Goal: Check status: Check status

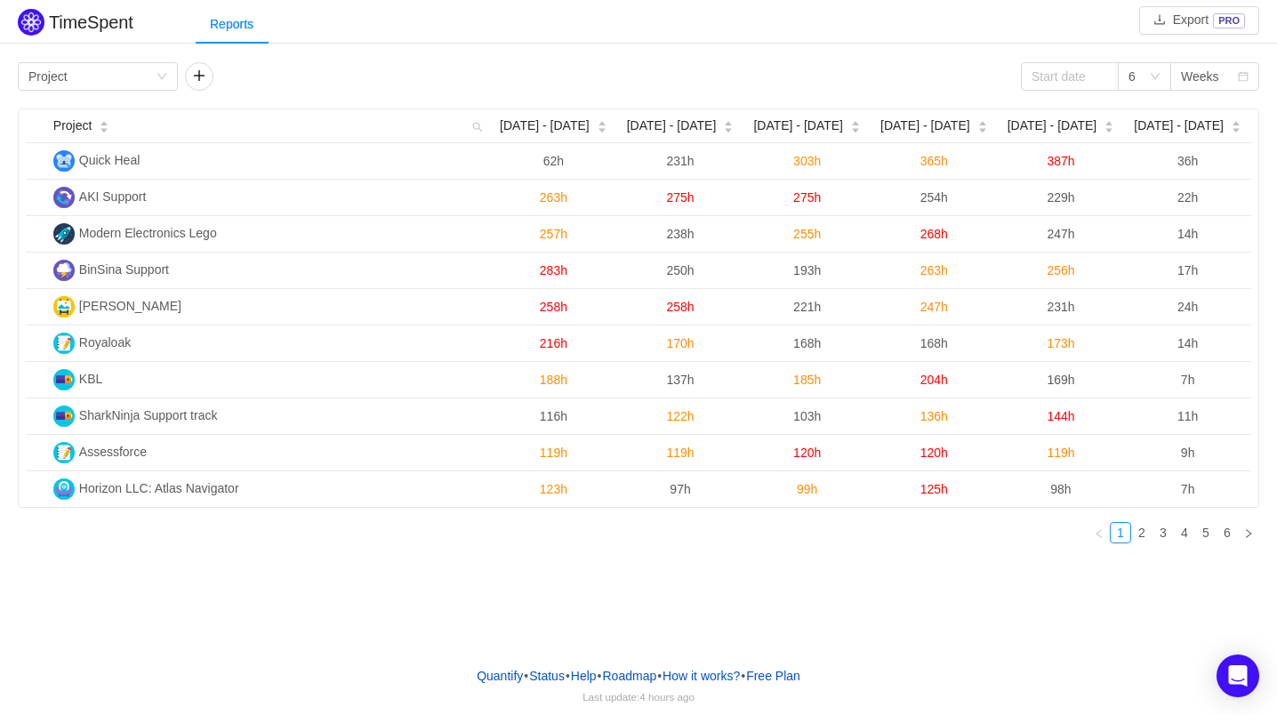
click at [160, 606] on div "TimeSpent Export PRO Reports Group by Project 6 Weeks Project [DATE] - [DATE] A…" at bounding box center [638, 326] width 1277 height 652
click at [199, 74] on button "button" at bounding box center [199, 76] width 28 height 28
click at [229, 77] on div "Person" at bounding box center [215, 76] width 39 height 27
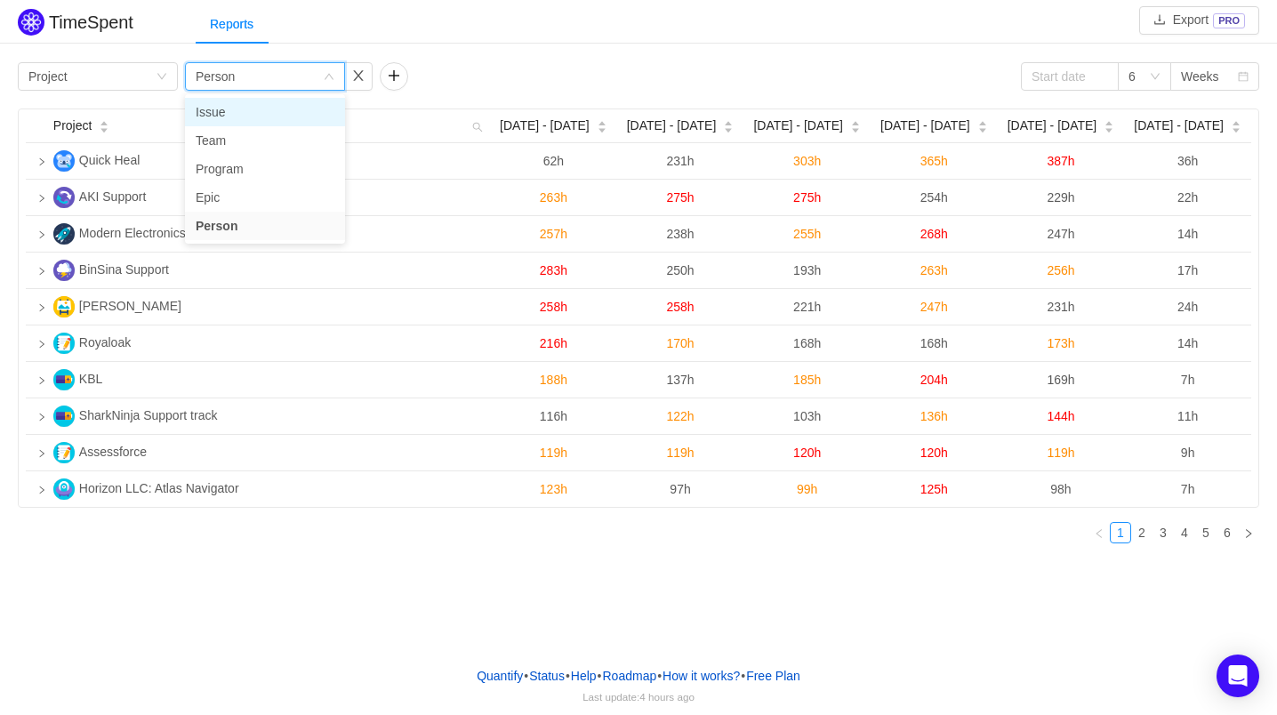
click at [233, 113] on li "Issue" at bounding box center [265, 112] width 160 height 28
click at [1068, 78] on input at bounding box center [1070, 76] width 98 height 28
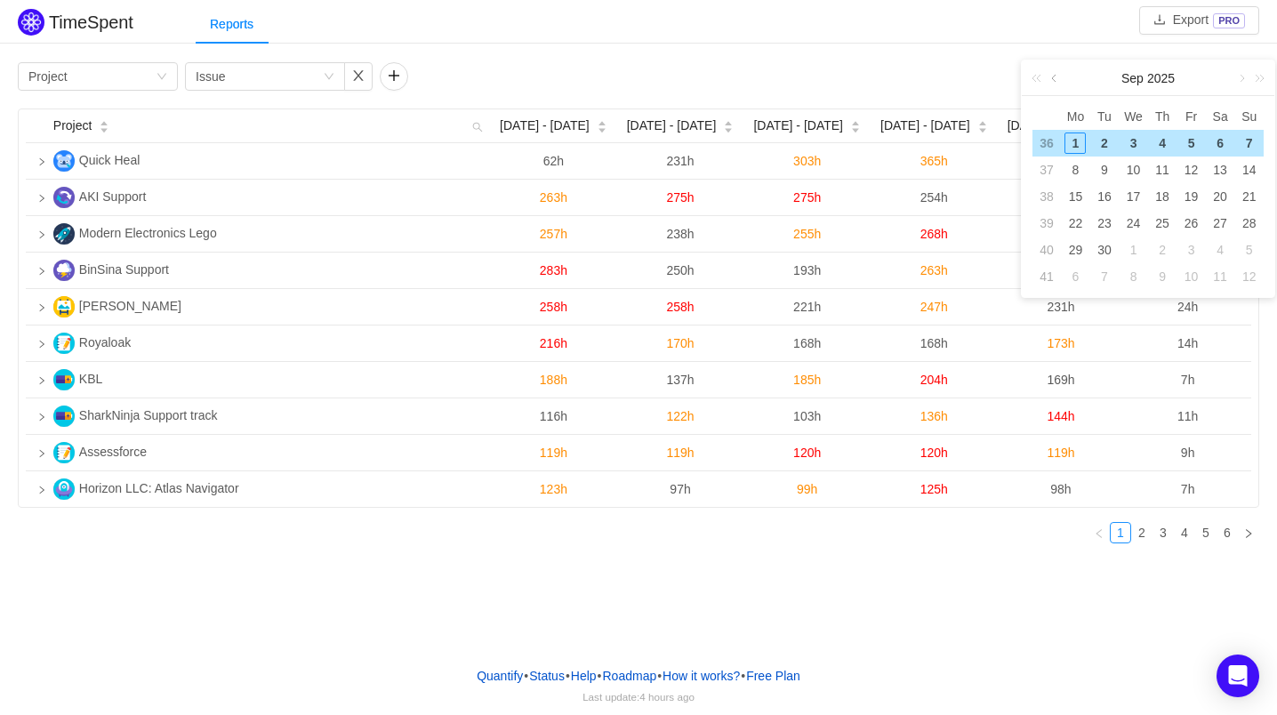
click at [1054, 77] on link at bounding box center [1055, 78] width 16 height 36
click at [1076, 250] on div "25" at bounding box center [1074, 249] width 21 height 21
type input "[DATE]"
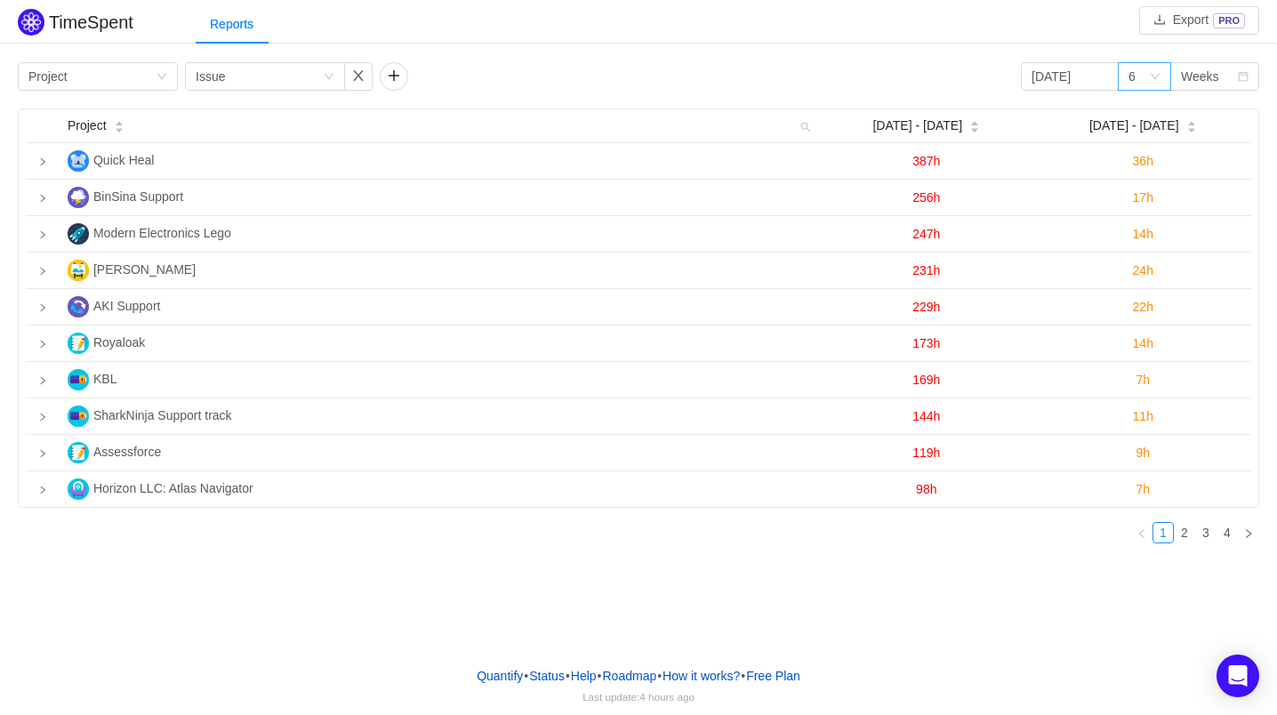
click at [1157, 76] on icon "icon: down" at bounding box center [1155, 76] width 11 height 11
click at [1151, 110] on li "3" at bounding box center [1144, 112] width 53 height 28
